Goal: Task Accomplishment & Management: Complete application form

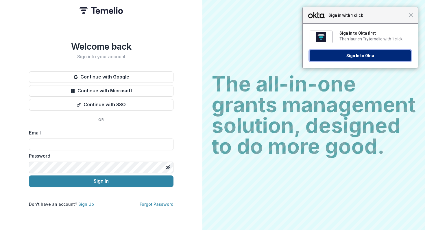
click at [354, 58] on button "Sign In to Okta" at bounding box center [360, 55] width 101 height 11
click at [361, 56] on button "Sign In to Okta" at bounding box center [360, 55] width 101 height 11
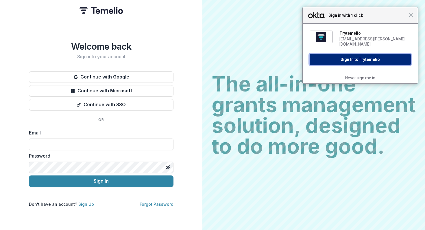
click at [343, 54] on button "Sign In to Trytemelio" at bounding box center [360, 59] width 101 height 11
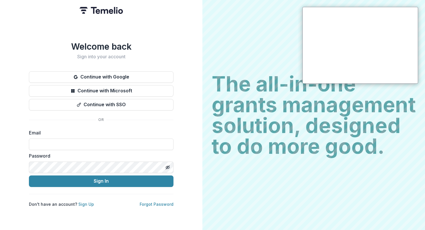
type input "**********"
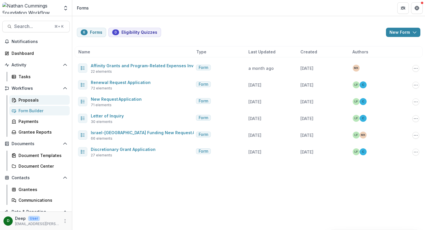
click at [24, 97] on div "Proposals" at bounding box center [42, 100] width 47 height 6
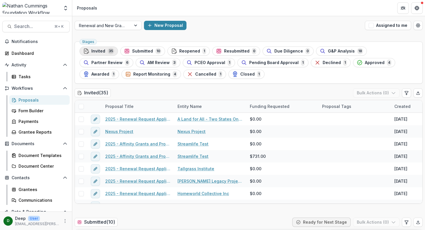
click at [109, 53] on span "35" at bounding box center [111, 51] width 7 height 6
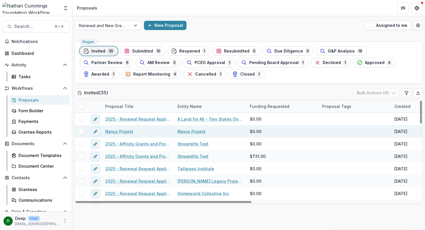
click at [115, 132] on link "Nexus Project" at bounding box center [119, 132] width 28 height 6
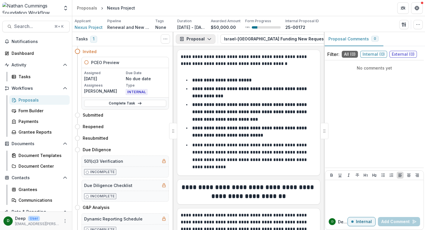
click at [209, 42] on button "Proposal" at bounding box center [196, 38] width 40 height 9
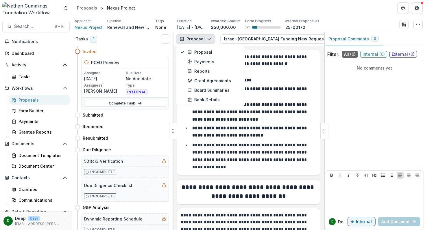
click at [209, 42] on button "Proposal" at bounding box center [196, 38] width 40 height 9
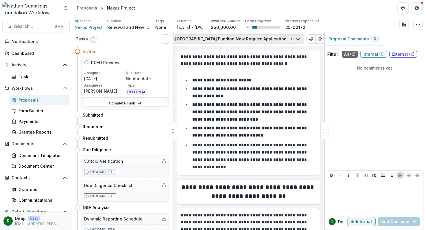
scroll to position [0, 63]
click at [268, 42] on button "Israel-[GEOGRAPHIC_DATA] Funding New Request Application 1" at bounding box center [231, 38] width 146 height 9
click at [417, 27] on button "button" at bounding box center [417, 24] width 9 height 9
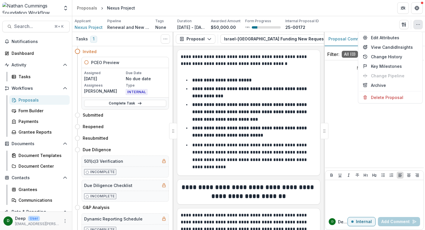
click at [417, 27] on button "button" at bounding box center [417, 24] width 9 height 9
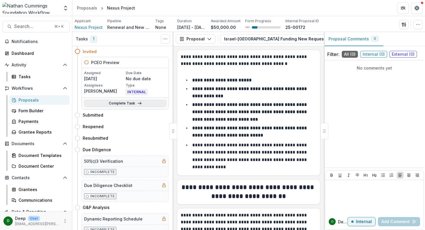
click at [121, 100] on link "Complete Task" at bounding box center [125, 103] width 82 height 7
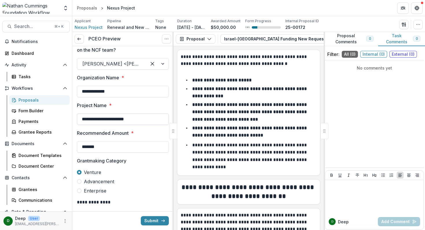
scroll to position [26, 0]
